Goal: Transaction & Acquisition: Purchase product/service

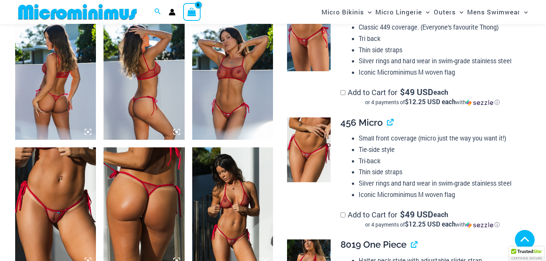
scroll to position [455, 0]
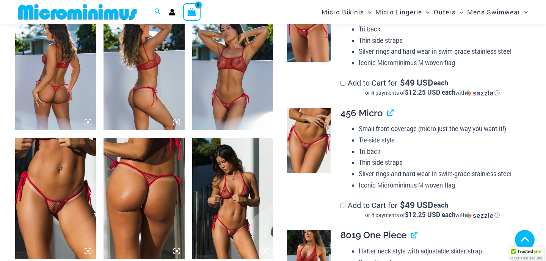
click at [253, 83] on img at bounding box center [232, 69] width 81 height 121
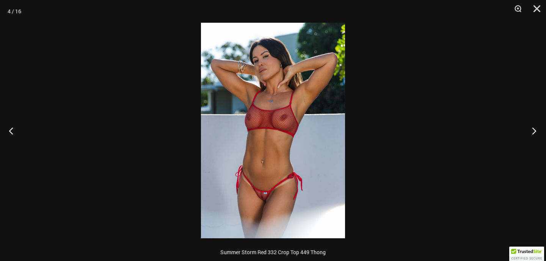
click at [532, 136] on button "Next" at bounding box center [532, 131] width 28 height 38
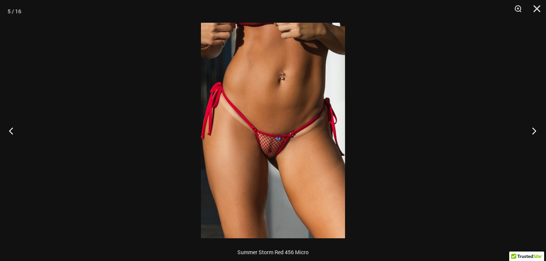
click at [532, 136] on button "Next" at bounding box center [532, 131] width 28 height 38
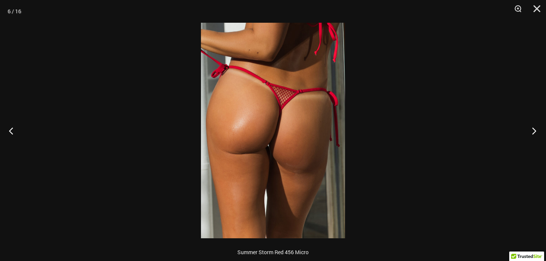
click at [532, 136] on button "Next" at bounding box center [532, 131] width 28 height 38
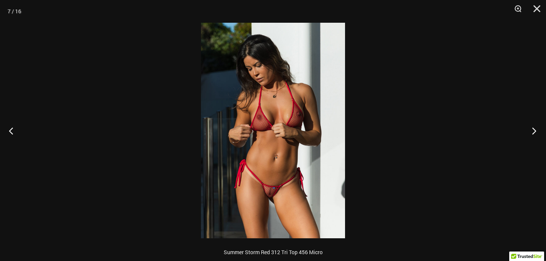
click at [532, 135] on button "Next" at bounding box center [532, 131] width 28 height 38
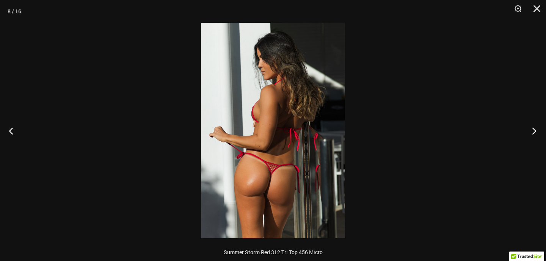
click at [532, 135] on button "Next" at bounding box center [532, 131] width 28 height 38
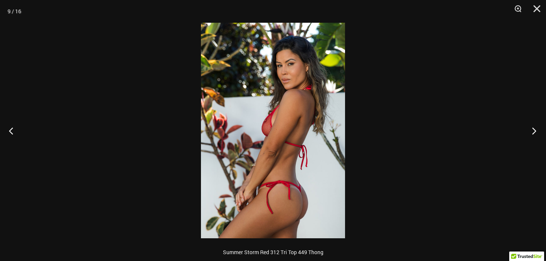
click at [533, 135] on button "Next" at bounding box center [532, 131] width 28 height 38
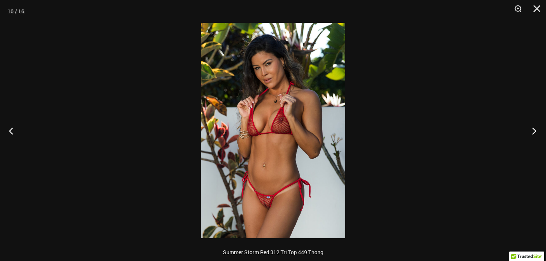
click at [533, 135] on button "Next" at bounding box center [532, 131] width 28 height 38
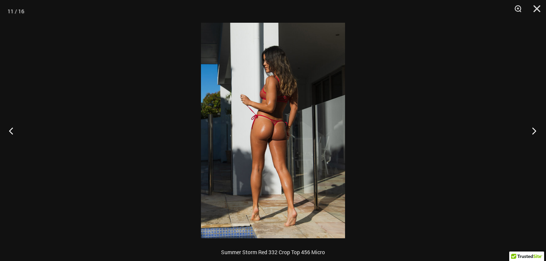
click at [533, 135] on button "Next" at bounding box center [532, 131] width 28 height 38
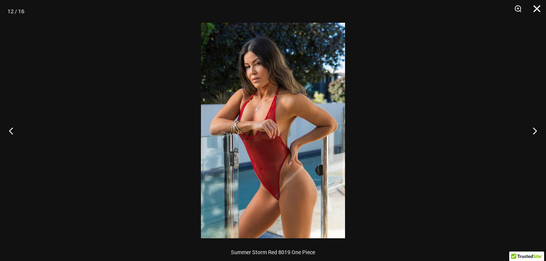
click at [542, 8] on button "Close" at bounding box center [534, 11] width 19 height 23
